Goal: Transaction & Acquisition: Purchase product/service

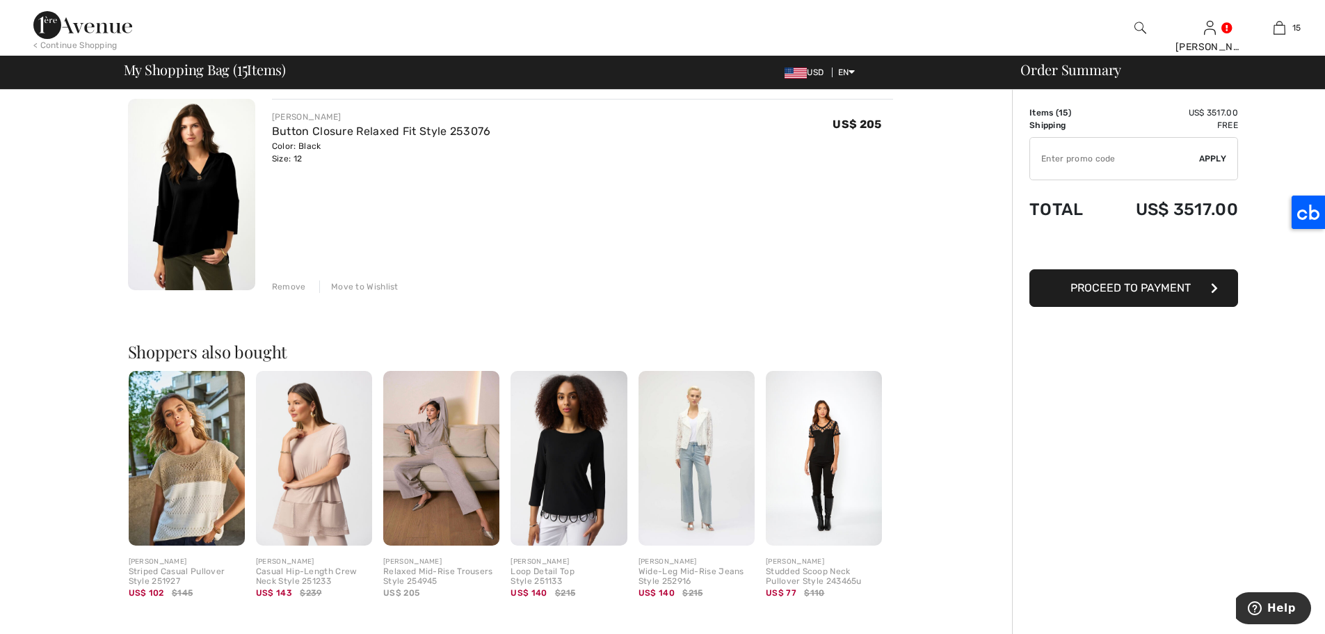
click at [300, 507] on img at bounding box center [314, 458] width 116 height 175
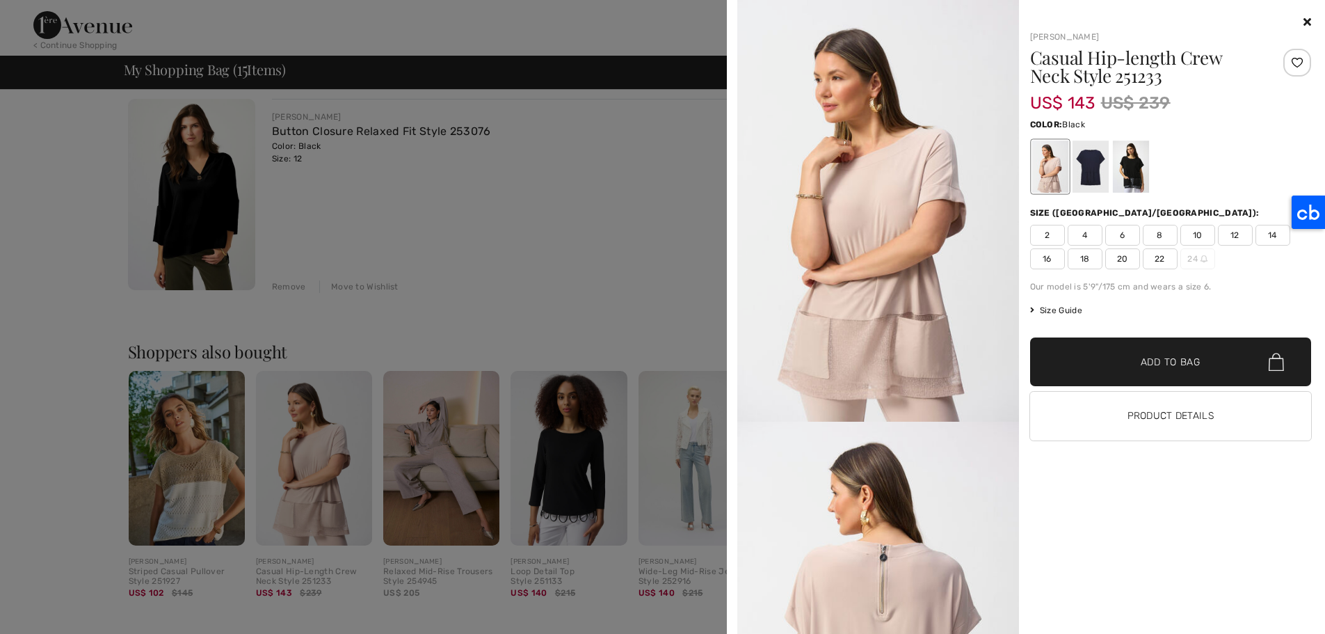
click at [1137, 166] on div at bounding box center [1130, 166] width 36 height 52
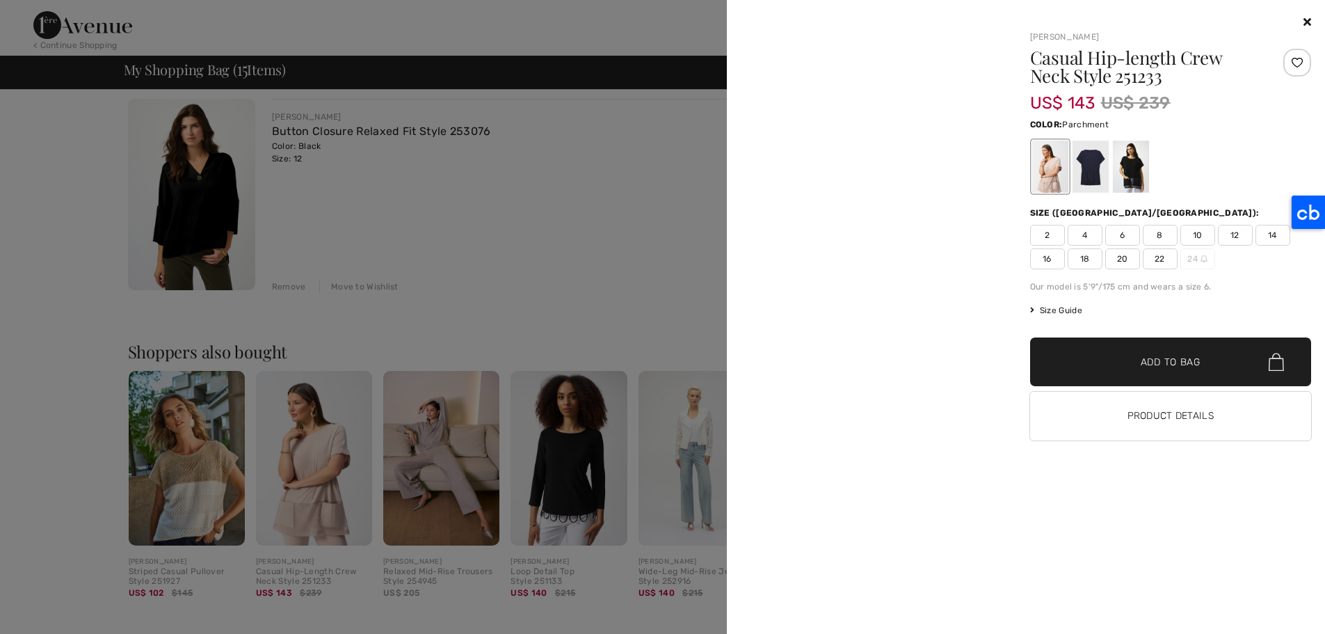
click at [1305, 18] on icon at bounding box center [1307, 21] width 8 height 11
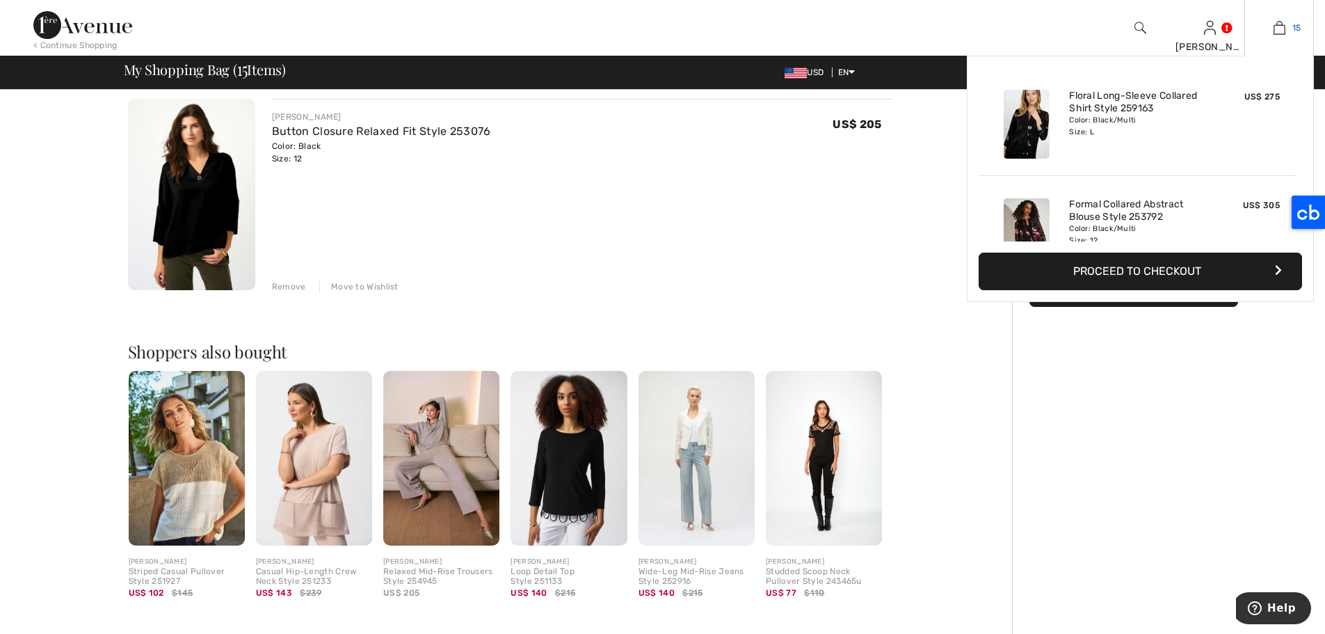
click at [1278, 25] on img at bounding box center [1279, 27] width 12 height 17
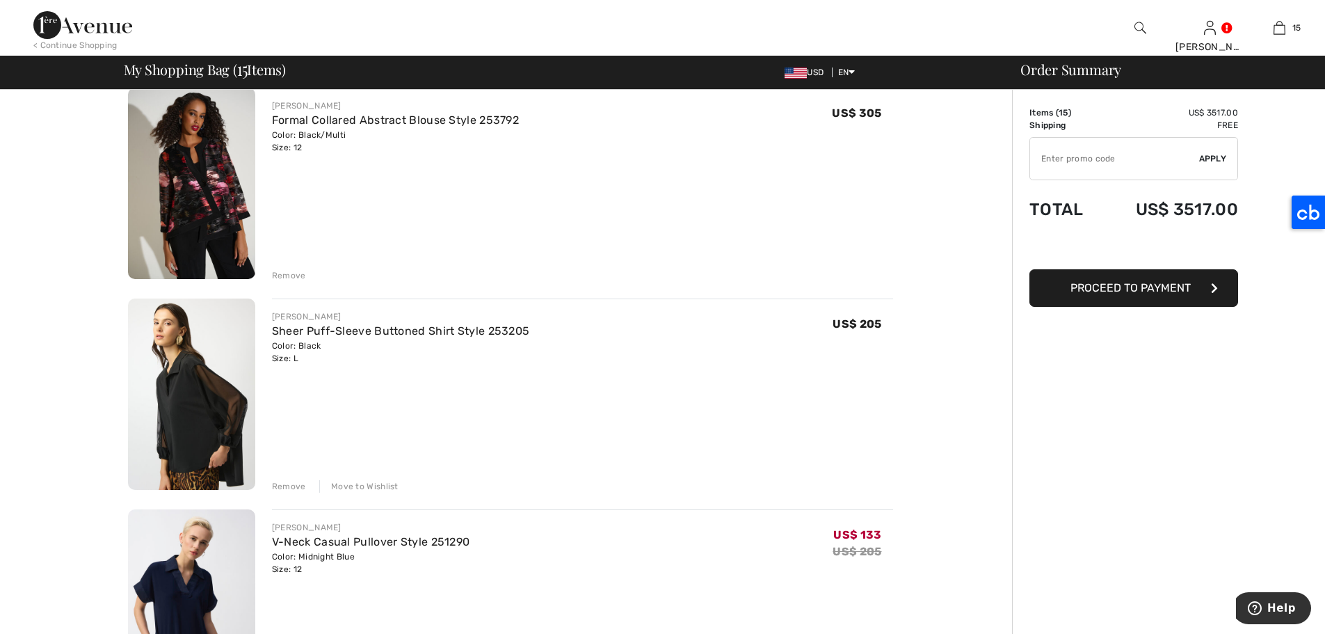
scroll to position [336, 0]
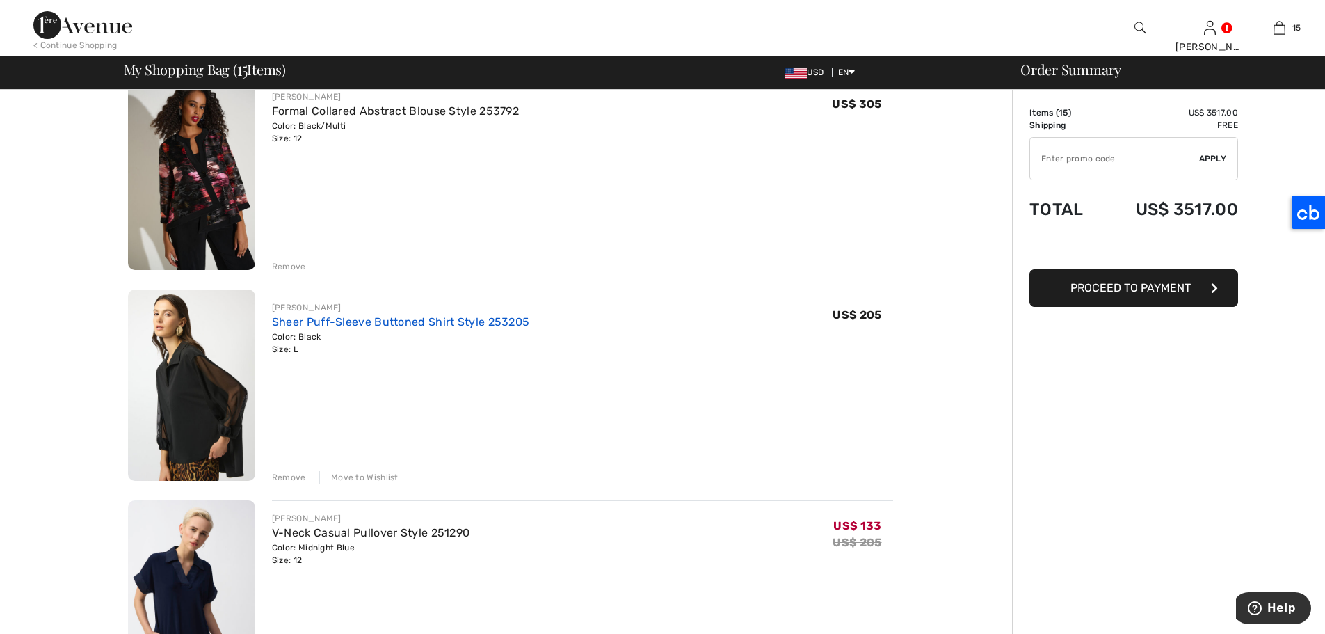
click at [453, 321] on link "Sheer Puff-Sleeve Buttoned Shirt Style 253205" at bounding box center [401, 321] width 258 height 13
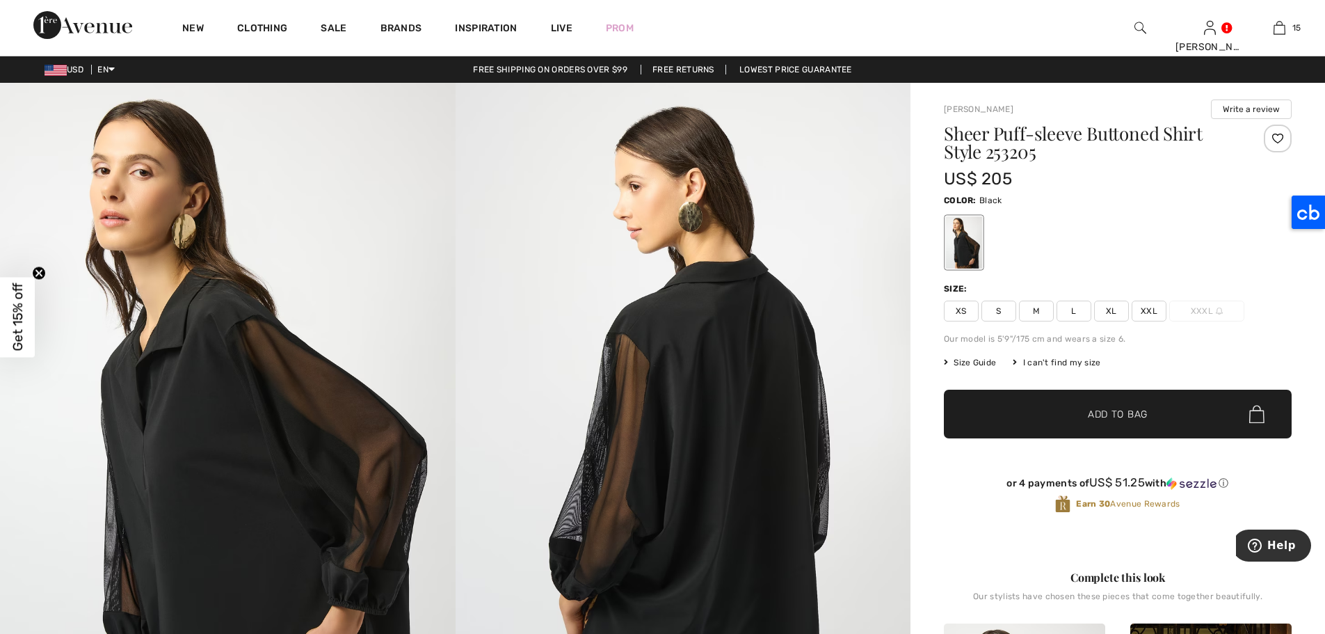
click at [1324, 41] on html "We value your privacy We use cookies to enhance your browsing experience, serve…" at bounding box center [662, 317] width 1325 height 634
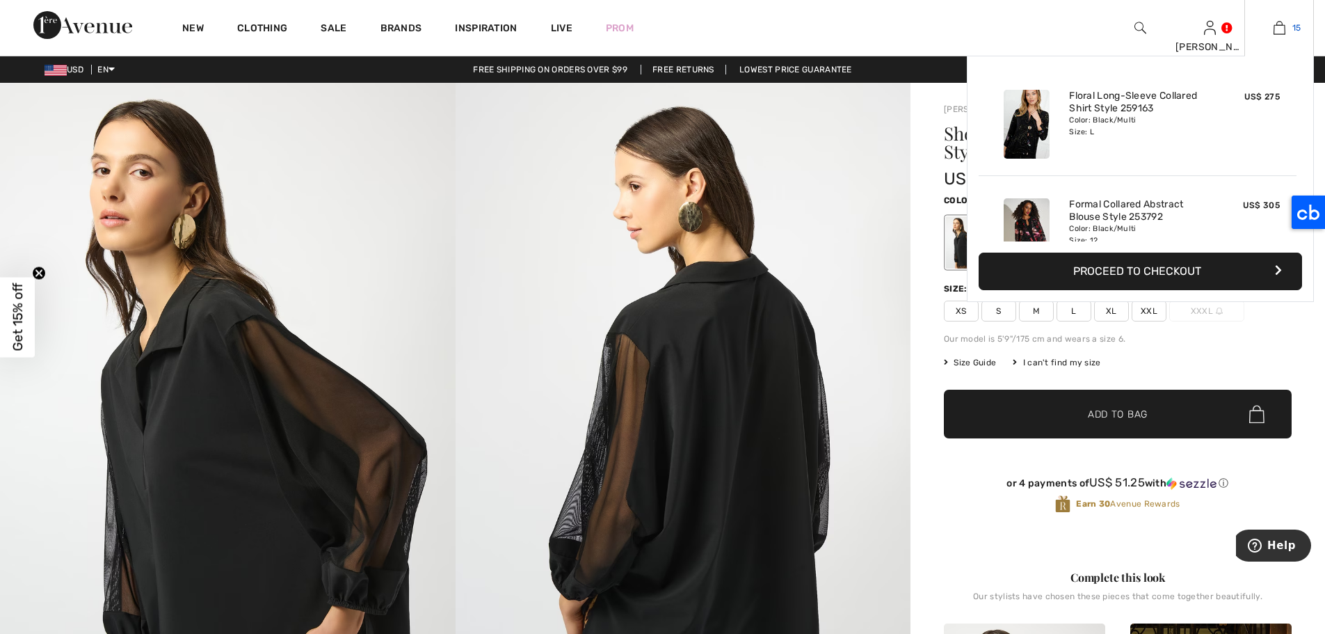
click at [1281, 23] on img at bounding box center [1279, 27] width 12 height 17
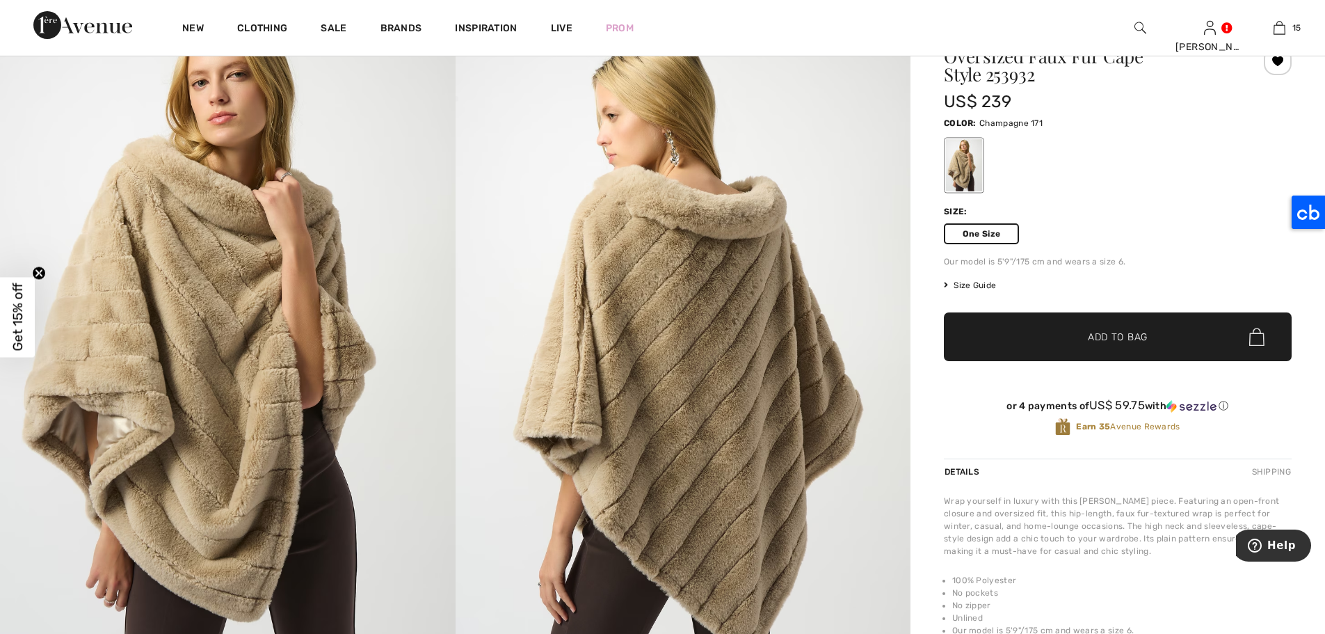
scroll to position [85, 0]
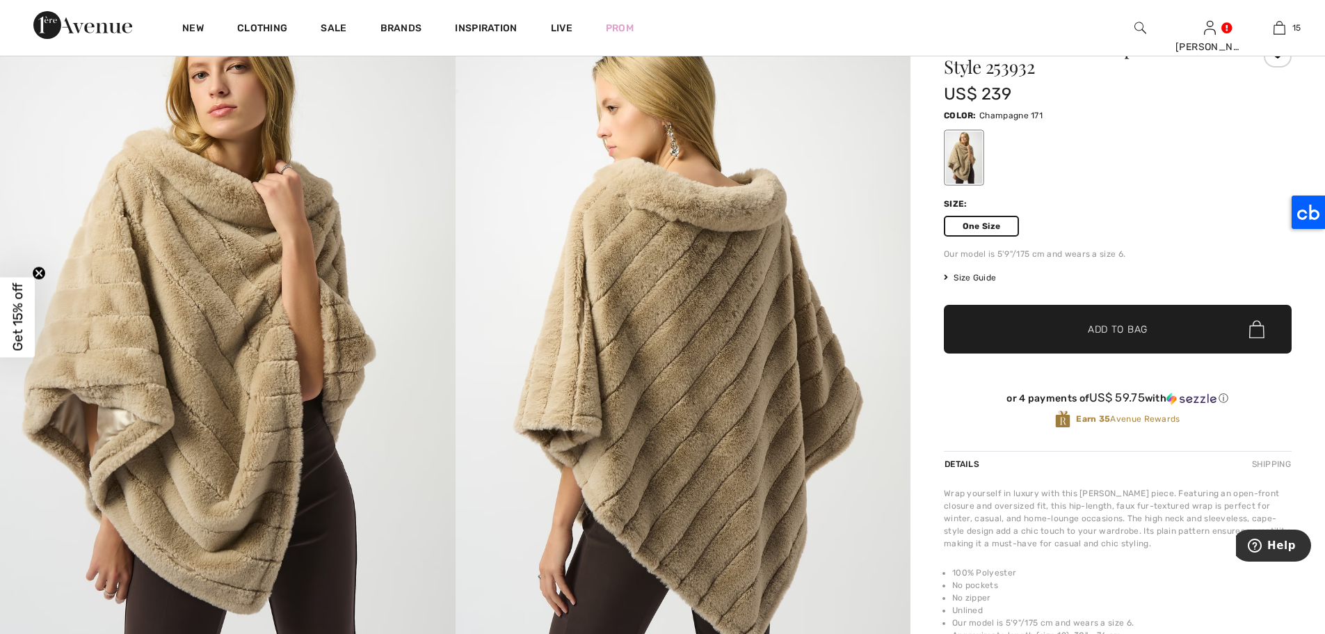
click at [1108, 323] on span "Add to Bag" at bounding box center [1118, 329] width 60 height 15
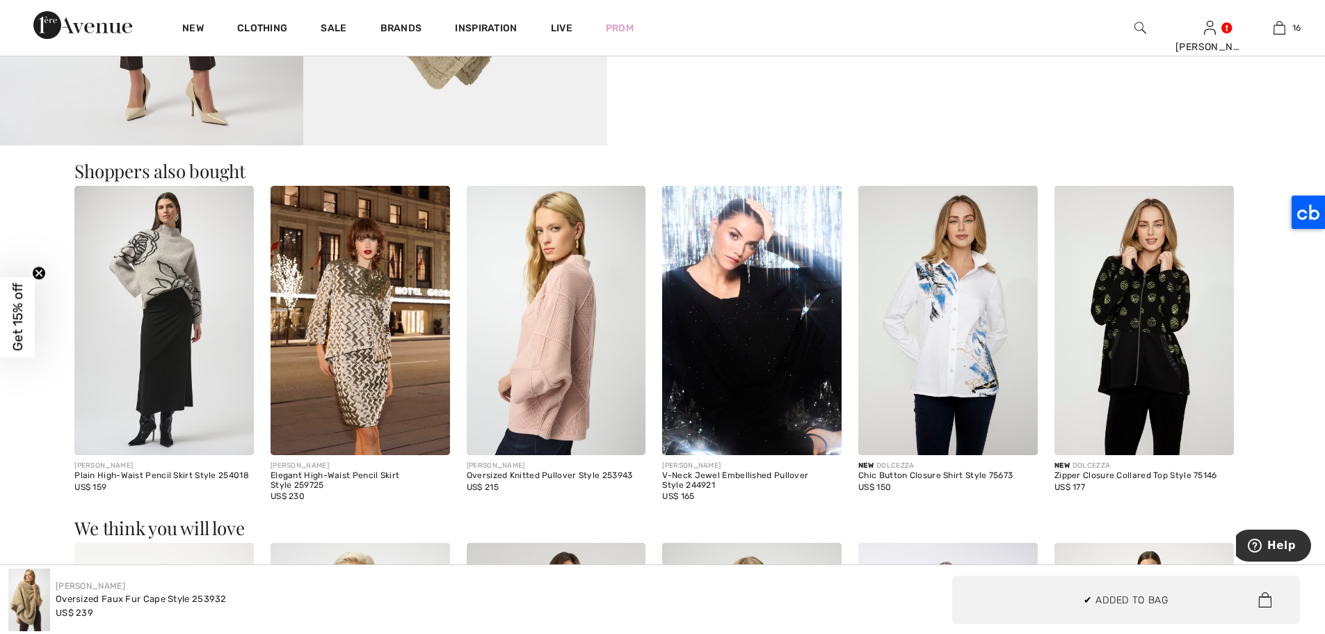
scroll to position [1209, 0]
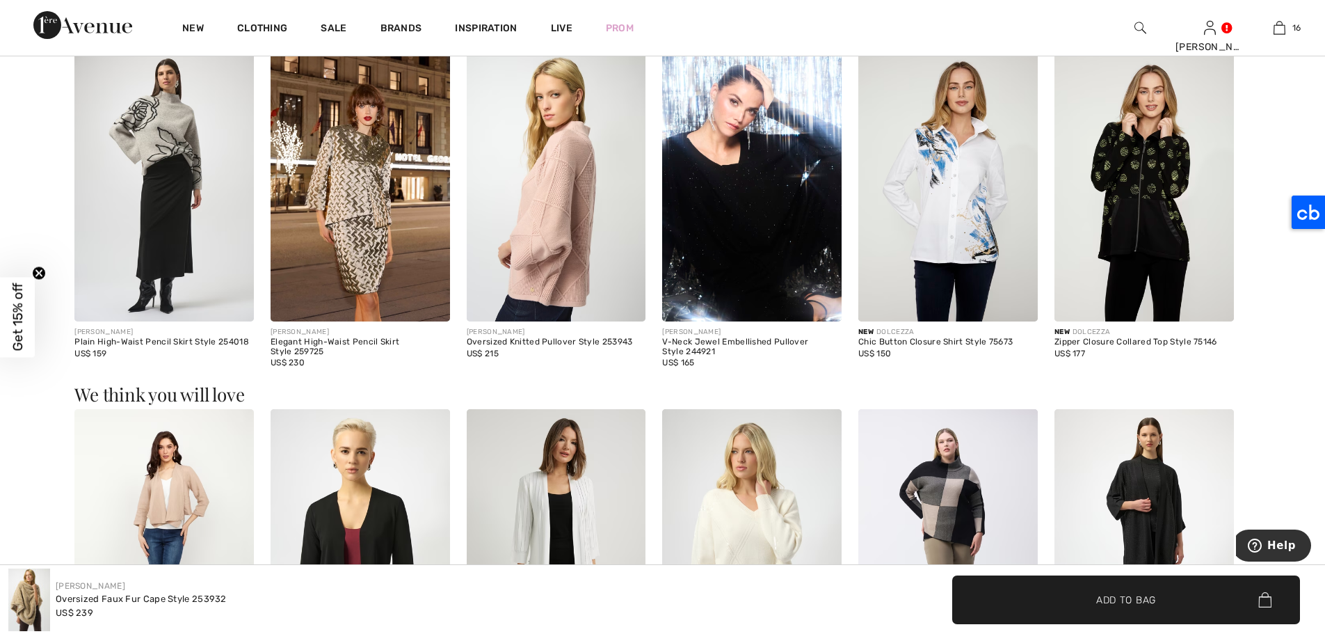
click at [597, 175] on img at bounding box center [556, 186] width 179 height 269
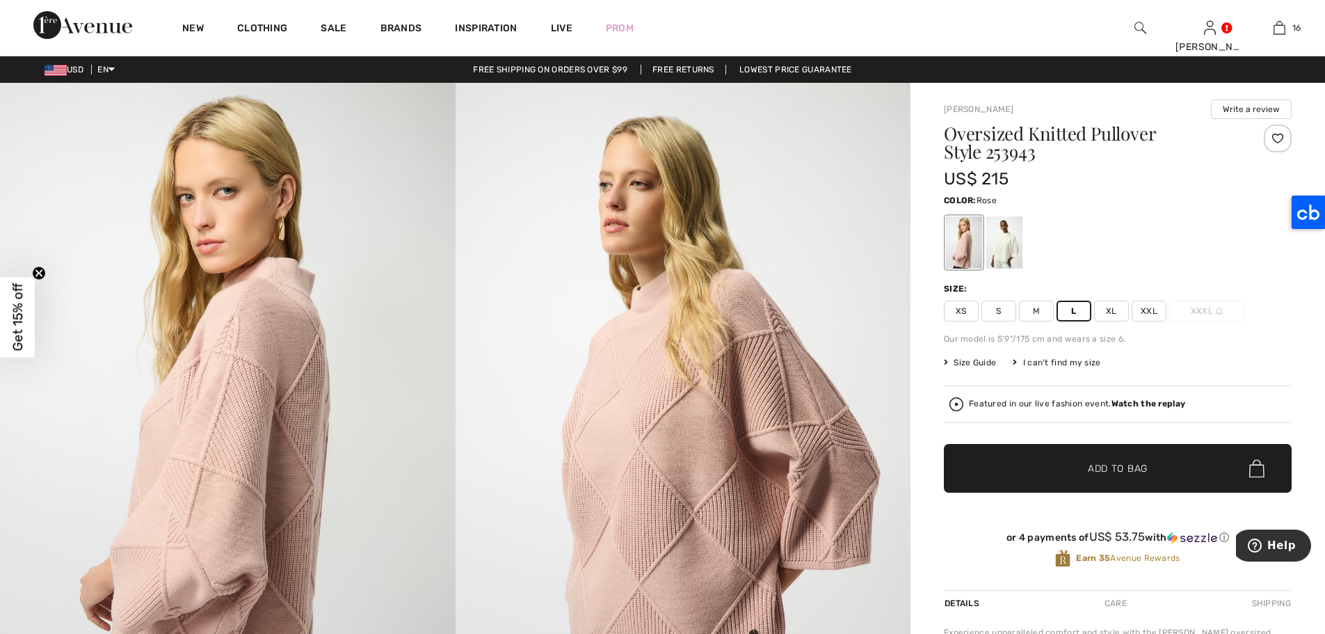
click at [1070, 315] on span "L" at bounding box center [1073, 310] width 35 height 21
click at [1144, 459] on span "✔ Added to Bag Add to Bag" at bounding box center [1118, 468] width 348 height 49
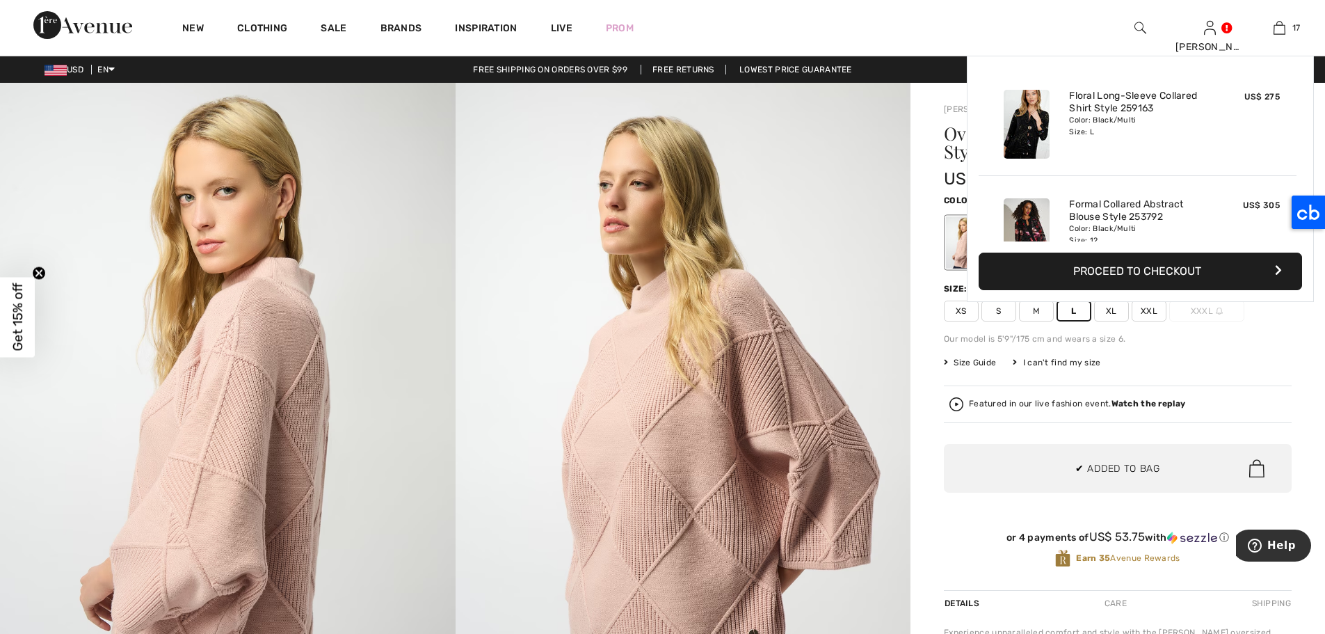
scroll to position [1065, 0]
